Goal: Information Seeking & Learning: Learn about a topic

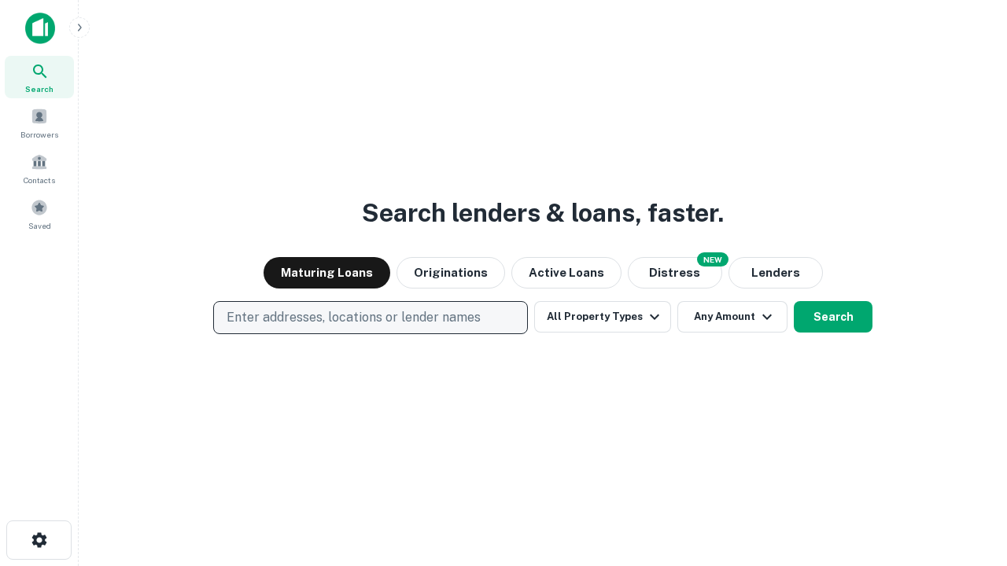
click at [370, 318] on p "Enter addresses, locations or lender names" at bounding box center [354, 317] width 254 height 19
type input "**********"
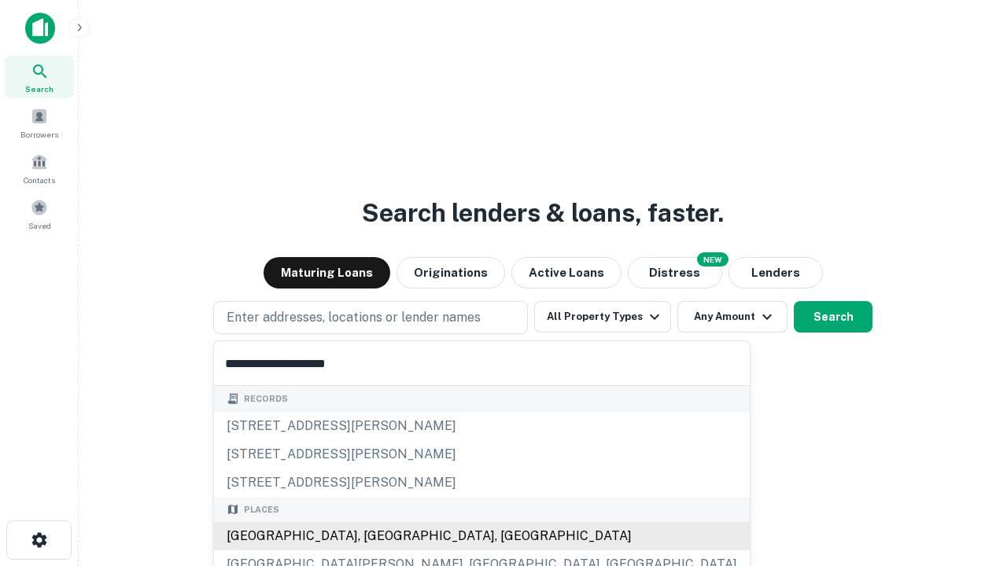
click at [376, 537] on div "[GEOGRAPHIC_DATA], [GEOGRAPHIC_DATA], [GEOGRAPHIC_DATA]" at bounding box center [482, 536] width 536 height 28
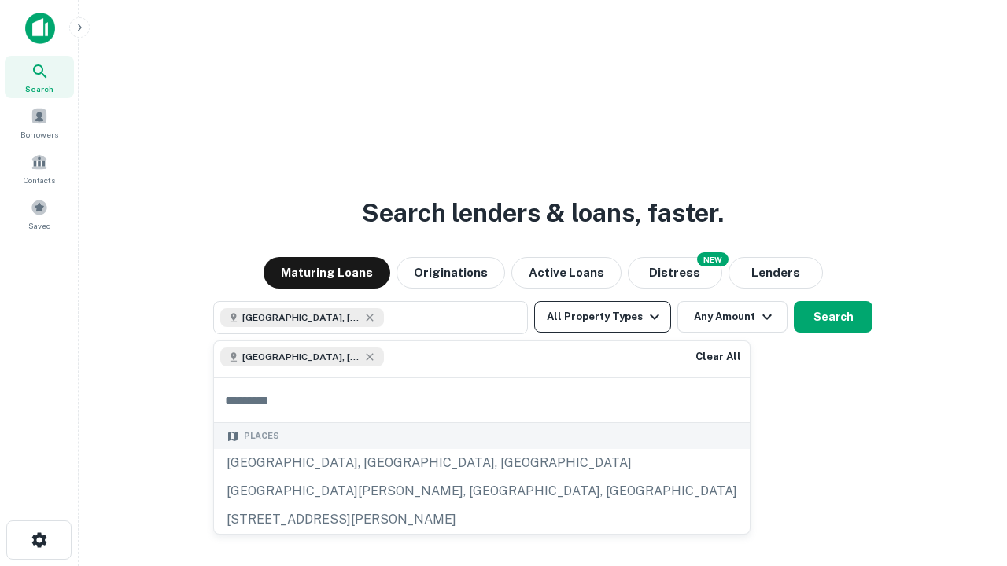
click at [603, 317] on button "All Property Types" at bounding box center [602, 316] width 137 height 31
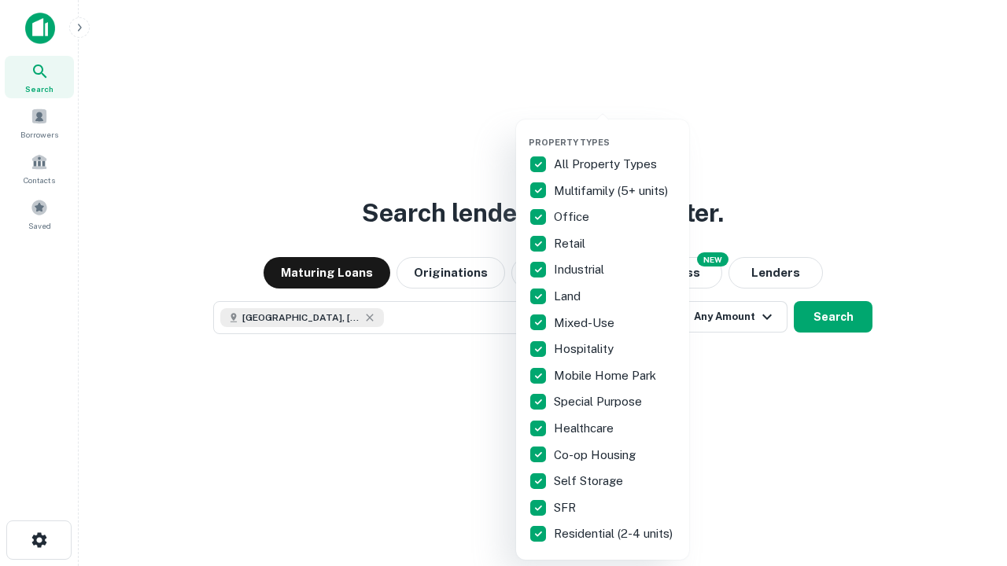
click at [615, 132] on button "button" at bounding box center [615, 132] width 173 height 1
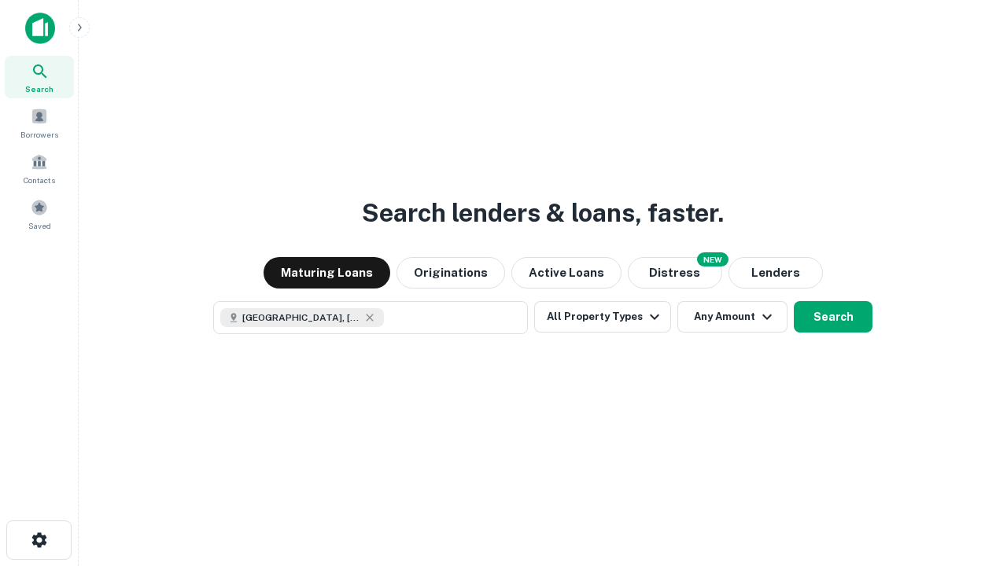
scroll to position [25, 0]
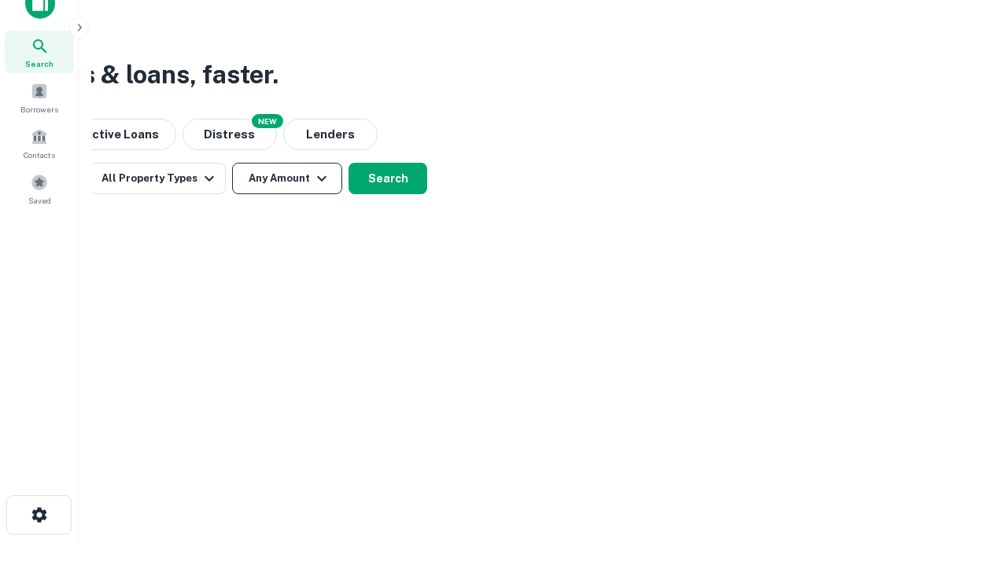
click at [287, 179] on button "Any Amount" at bounding box center [287, 178] width 110 height 31
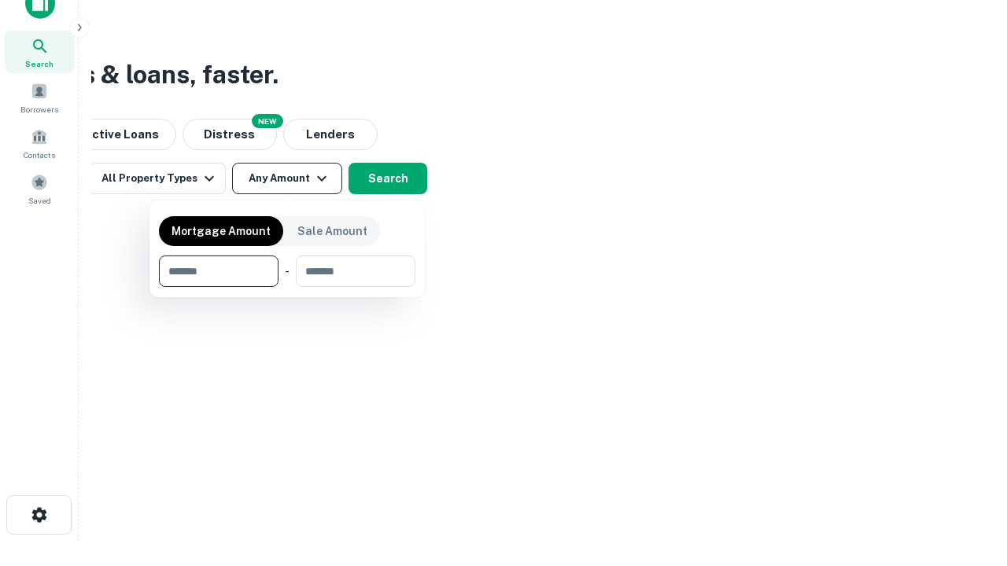
type input "*******"
click at [287, 287] on button "button" at bounding box center [287, 287] width 256 height 1
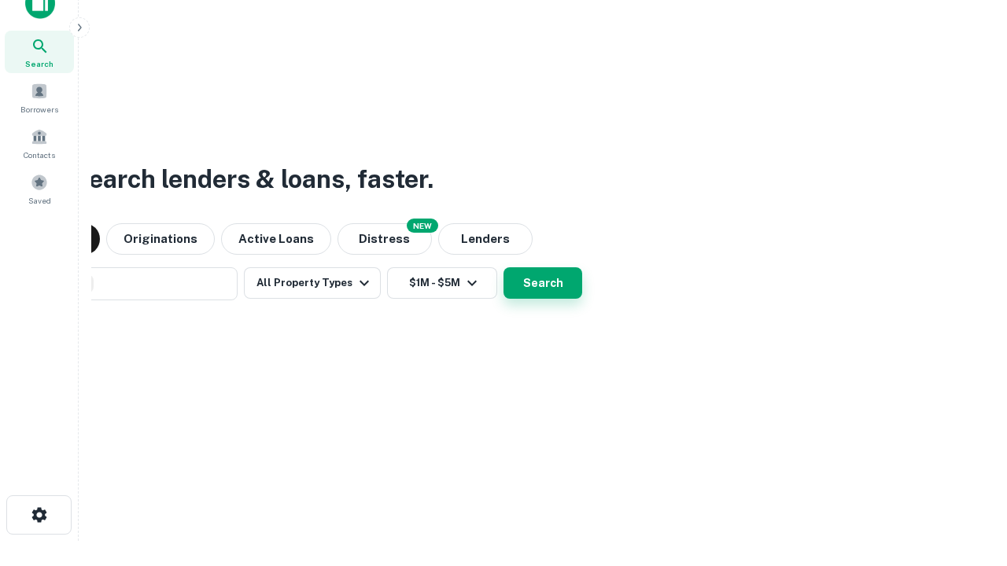
click at [504, 267] on button "Search" at bounding box center [543, 282] width 79 height 31
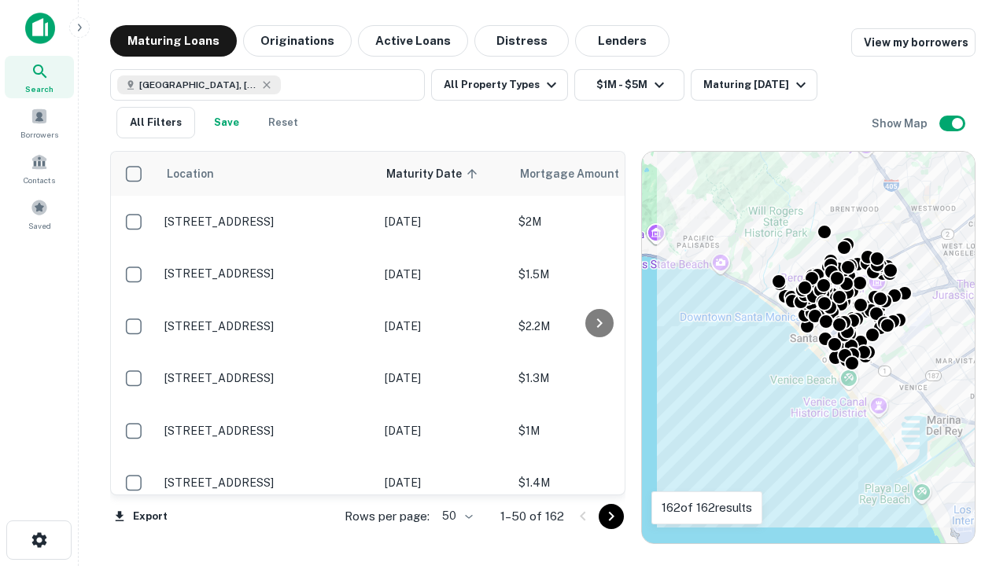
click at [455, 516] on body "Search Borrowers Contacts Saved Maturing Loans Originations Active Loans Distre…" at bounding box center [503, 283] width 1007 height 566
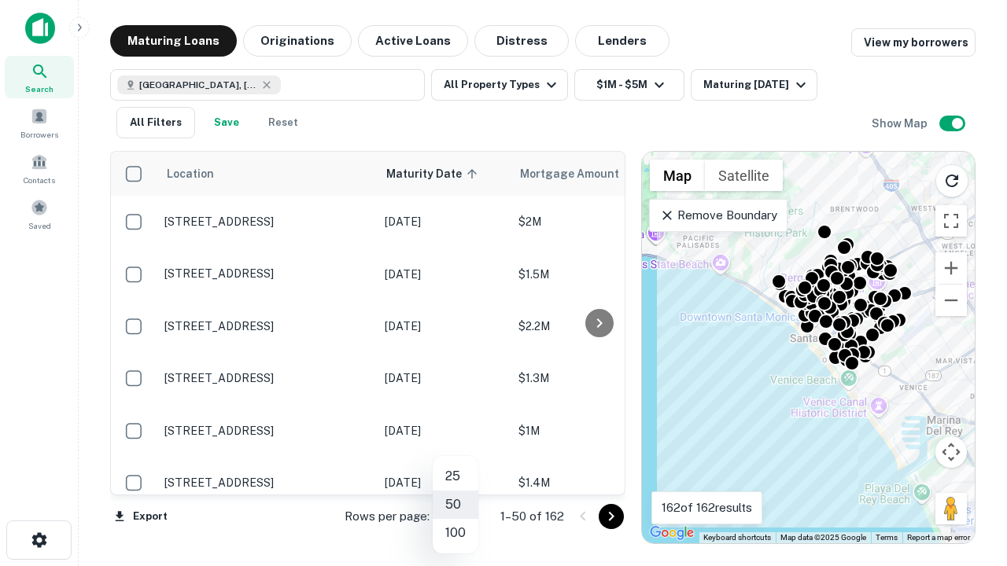
click at [456, 477] on li "25" at bounding box center [456, 477] width 46 height 28
